Goal: Information Seeking & Learning: Get advice/opinions

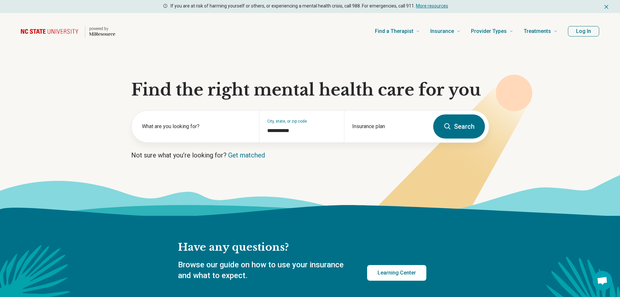
click at [583, 32] on button "Log In" at bounding box center [583, 31] width 31 height 10
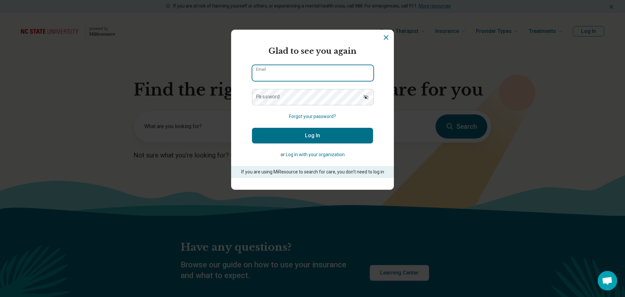
type input "**********"
click at [301, 134] on button "Log In" at bounding box center [312, 136] width 121 height 16
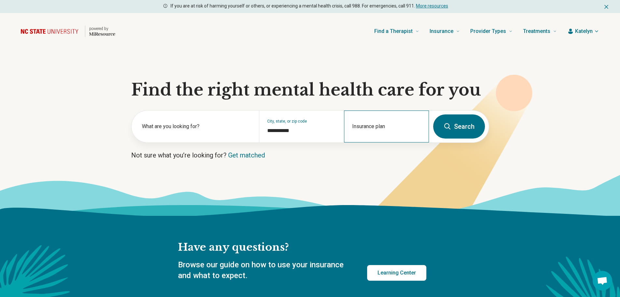
click at [382, 126] on div "Insurance plan" at bounding box center [386, 126] width 85 height 32
click at [379, 131] on input "Insurance plan" at bounding box center [386, 131] width 69 height 8
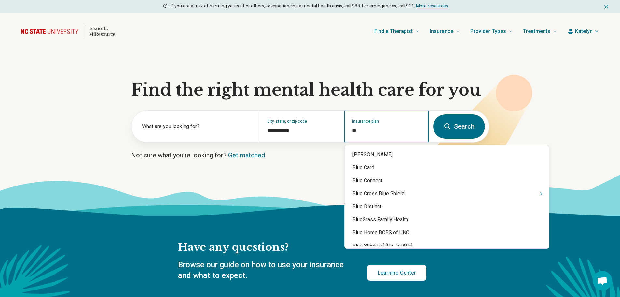
type input "***"
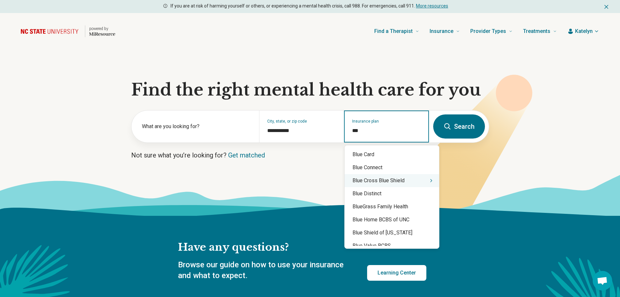
click at [429, 181] on icon "Suggestions" at bounding box center [431, 180] width 5 height 5
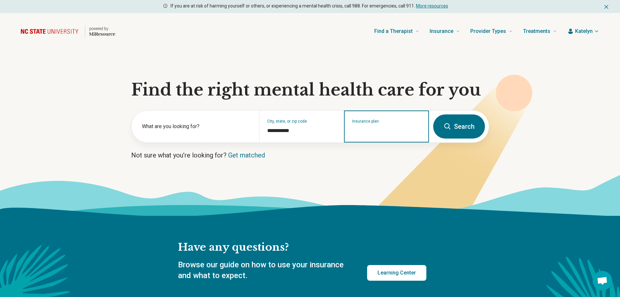
click at [393, 132] on input "Insurance plan" at bounding box center [386, 131] width 69 height 8
type input "*"
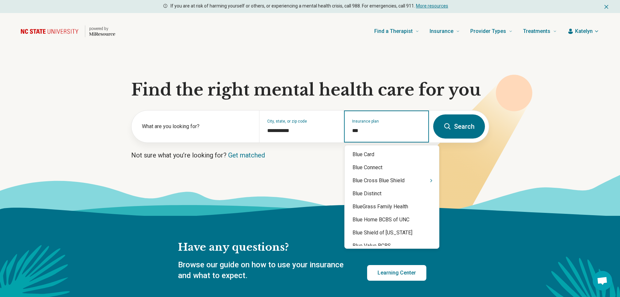
type input "****"
click at [390, 182] on div "Blue Cross Blue Shield" at bounding box center [392, 180] width 94 height 13
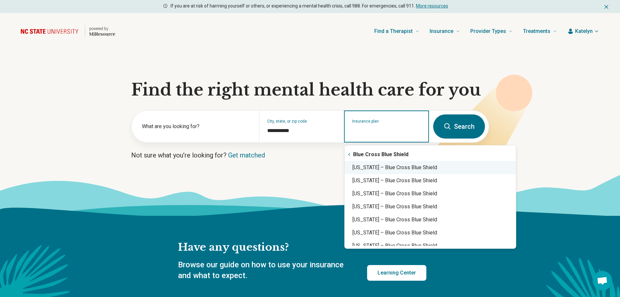
click at [427, 170] on div "North Carolina – Blue Cross Blue Shield" at bounding box center [430, 167] width 171 height 13
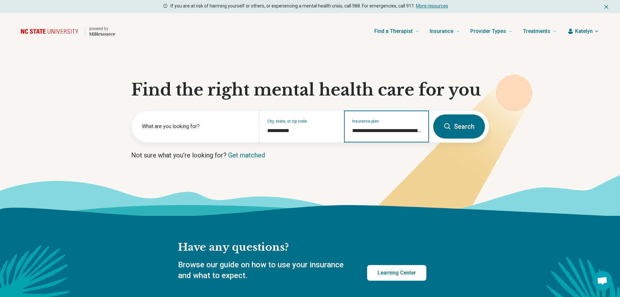
type input "**********"
click at [468, 124] on button "Search" at bounding box center [459, 126] width 52 height 24
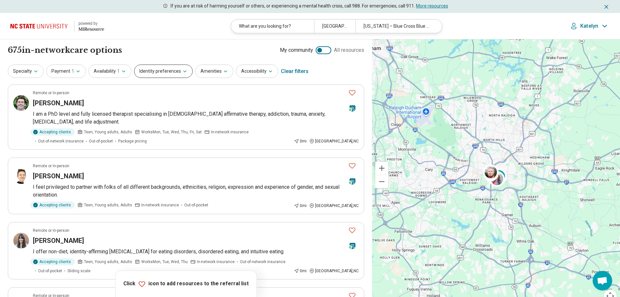
click at [165, 75] on button "Identity preferences" at bounding box center [163, 70] width 59 height 13
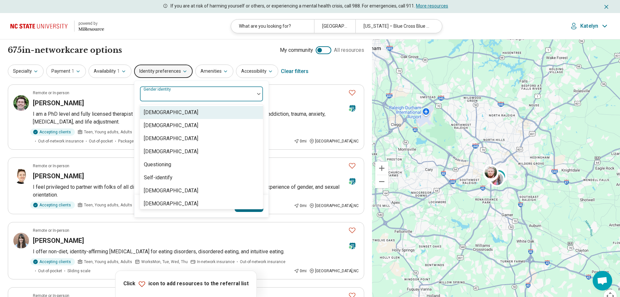
click at [168, 93] on div "Gender identity" at bounding box center [202, 94] width 124 height 16
click at [207, 88] on div at bounding box center [197, 94] width 115 height 14
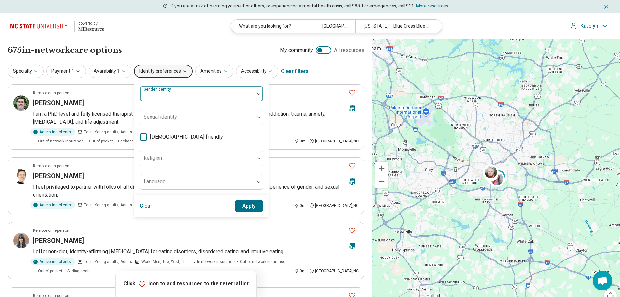
click at [194, 95] on div at bounding box center [197, 96] width 109 height 9
click at [189, 98] on div at bounding box center [197, 96] width 109 height 9
click at [18, 69] on button "Specialty" at bounding box center [26, 70] width 36 height 13
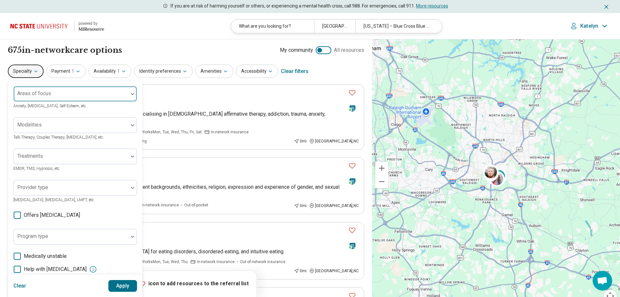
click at [64, 96] on div at bounding box center [70, 96] width 109 height 9
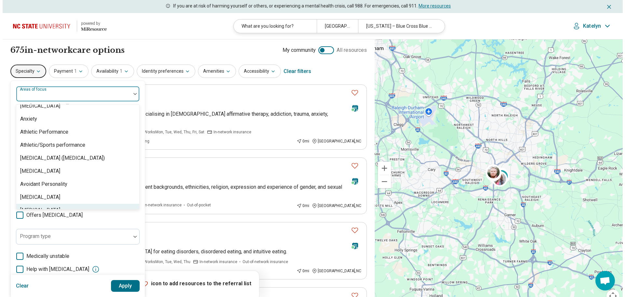
scroll to position [130, 0]
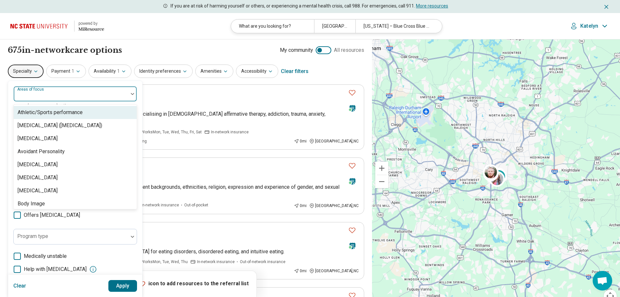
click at [83, 101] on div at bounding box center [70, 96] width 109 height 9
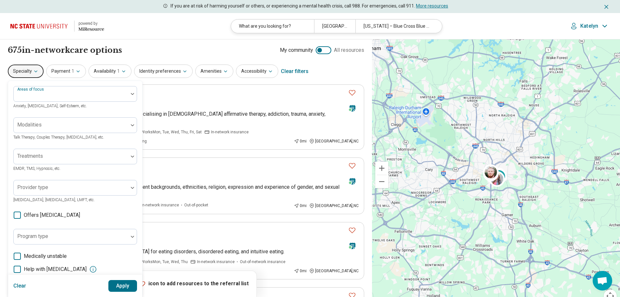
click at [31, 75] on button "Specialty" at bounding box center [26, 70] width 36 height 13
click at [34, 73] on icon "button" at bounding box center [35, 71] width 5 height 5
click at [113, 72] on button "Availability 1" at bounding box center [110, 70] width 43 height 13
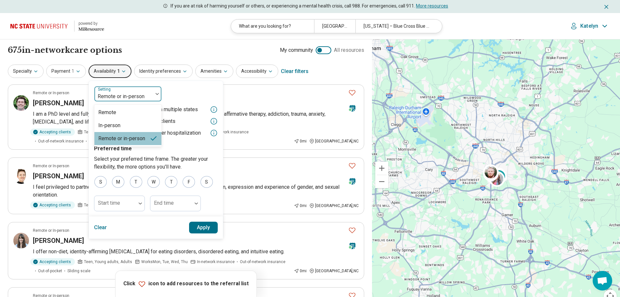
click at [132, 94] on div at bounding box center [123, 96] width 53 height 9
click at [147, 90] on div "Remote or in-person" at bounding box center [123, 94] width 59 height 14
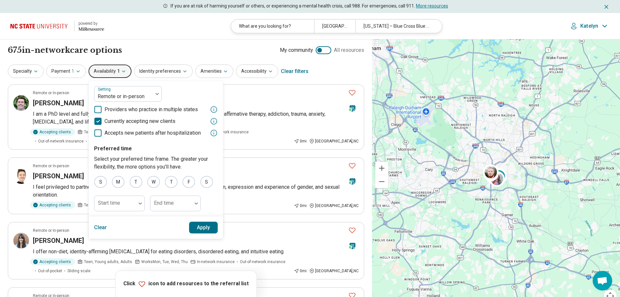
click at [111, 67] on button "Availability 1" at bounding box center [110, 70] width 43 height 13
click at [161, 48] on div "675 in-network care options 675 in-network provider s My community All resources" at bounding box center [186, 50] width 357 height 11
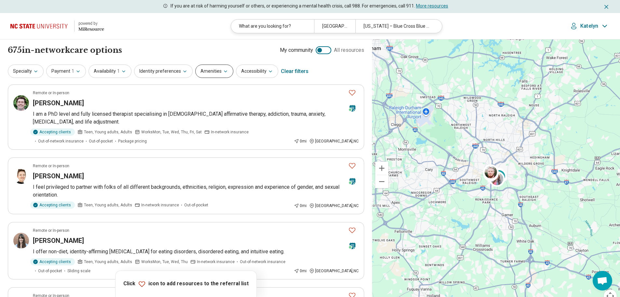
click at [213, 73] on button "Amenities" at bounding box center [214, 70] width 38 height 13
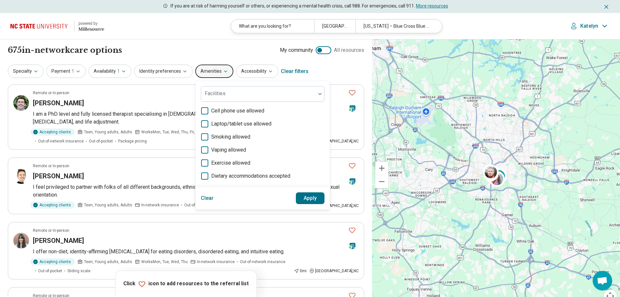
click at [213, 73] on button "Amenities" at bounding box center [214, 70] width 38 height 13
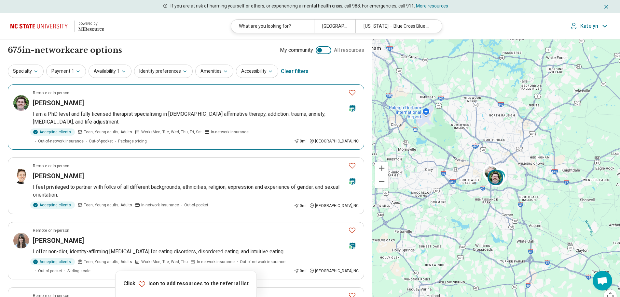
drag, startPoint x: 61, startPoint y: 104, endPoint x: 49, endPoint y: 101, distance: 12.3
click at [49, 101] on h3 "Michael Eason" at bounding box center [58, 102] width 51 height 9
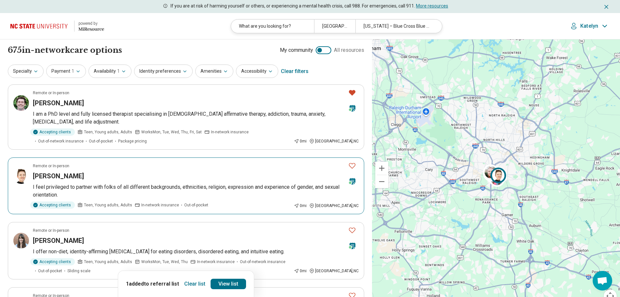
click at [352, 167] on icon "Favorite" at bounding box center [352, 165] width 8 height 8
drag, startPoint x: 128, startPoint y: 283, endPoint x: 179, endPoint y: 284, distance: 51.5
click at [179, 284] on div "Clear list 2 added to referral list View list" at bounding box center [186, 283] width 120 height 10
click at [223, 283] on link "View list" at bounding box center [228, 283] width 35 height 10
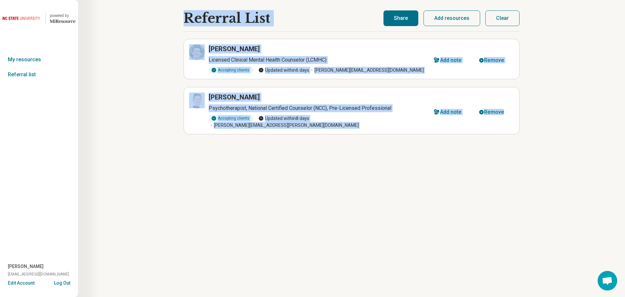
drag, startPoint x: 205, startPoint y: 17, endPoint x: 561, endPoint y: 112, distance: 369.0
click at [561, 112] on div "Referral List Michael Eason Licensed Clinical Mental Health Counselor (LCMHC) A…" at bounding box center [351, 148] width 547 height 297
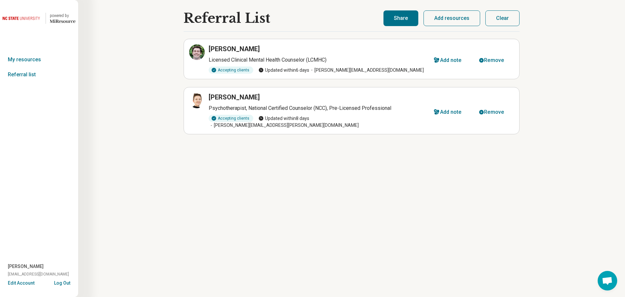
click at [399, 18] on button "Share" at bounding box center [401, 18] width 35 height 16
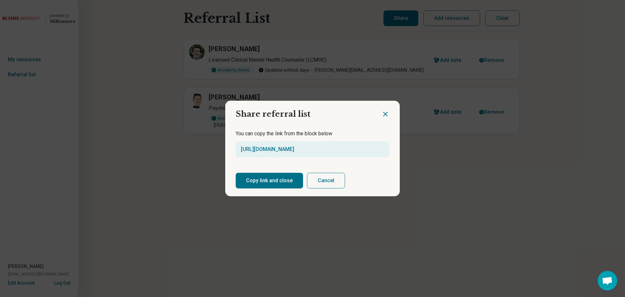
drag, startPoint x: 369, startPoint y: 149, endPoint x: 196, endPoint y: 149, distance: 172.2
click at [196, 149] on div "Share referral list You can copy the link from the block below https://miresour…" at bounding box center [312, 148] width 625 height 297
drag, startPoint x: 312, startPoint y: 152, endPoint x: 194, endPoint y: 153, distance: 117.9
click at [194, 153] on div "Share referral list You can copy the link from the block below https://miresour…" at bounding box center [312, 148] width 625 height 297
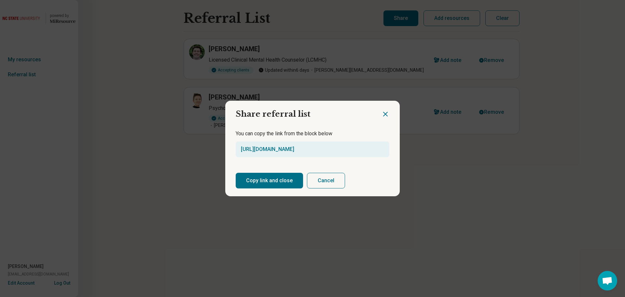
click at [194, 153] on div "Share referral list You can copy the link from the block below https://miresour…" at bounding box center [312, 148] width 625 height 297
click at [328, 182] on button "Cancel" at bounding box center [326, 181] width 38 height 16
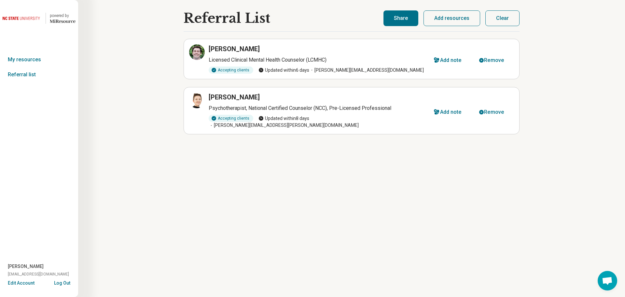
click at [510, 15] on button "Clear" at bounding box center [502, 18] width 34 height 16
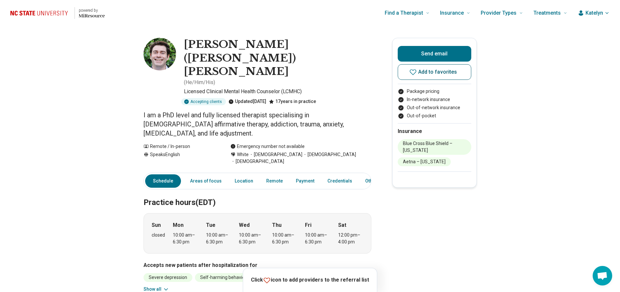
click at [416, 73] on icon at bounding box center [413, 72] width 8 height 8
drag, startPoint x: 251, startPoint y: 278, endPoint x: 303, endPoint y: 280, distance: 52.8
click at [303, 280] on div "1 added to referral list Clear list View list" at bounding box center [310, 278] width 127 height 10
